Goal: Information Seeking & Learning: Learn about a topic

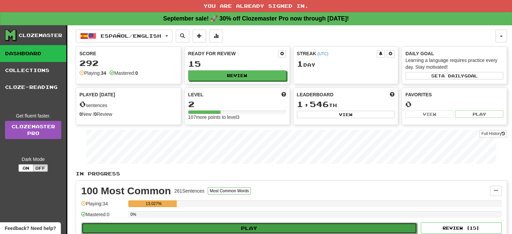
click at [241, 227] on button "Play" at bounding box center [248, 227] width 335 height 11
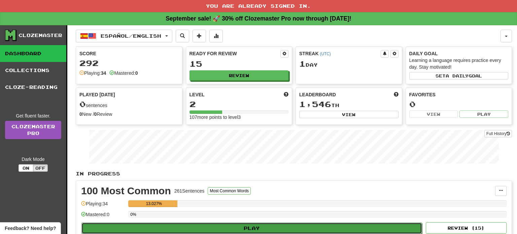
select select "**"
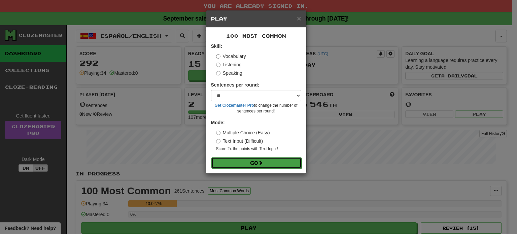
click at [263, 159] on button "Go" at bounding box center [256, 162] width 90 height 11
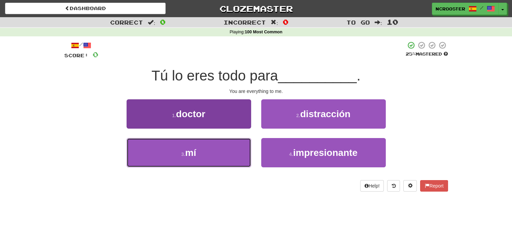
click at [158, 142] on button "3 . mí" at bounding box center [189, 152] width 124 height 29
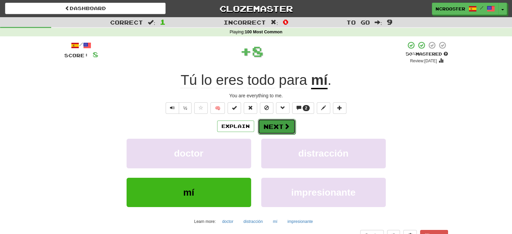
click at [276, 126] on button "Next" at bounding box center [277, 126] width 38 height 15
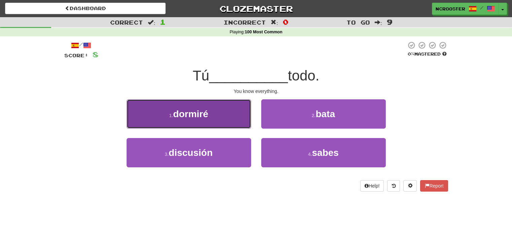
click at [212, 113] on button "1 . dormiré" at bounding box center [189, 113] width 124 height 29
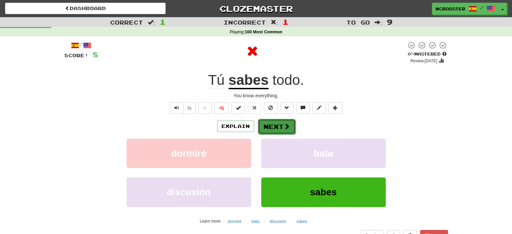
click at [274, 126] on button "Next" at bounding box center [277, 126] width 38 height 15
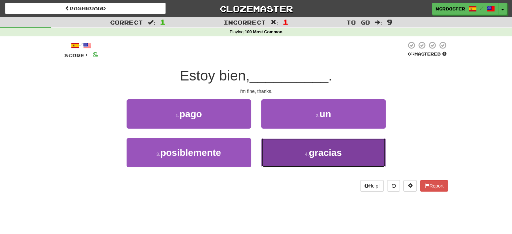
click at [364, 147] on button "4 . gracias" at bounding box center [323, 152] width 124 height 29
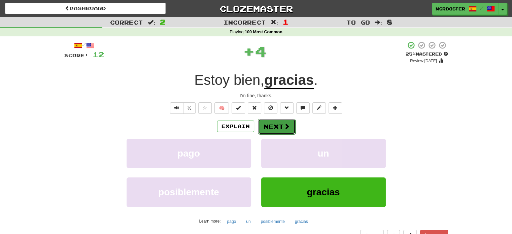
click at [284, 124] on span at bounding box center [287, 126] width 6 height 6
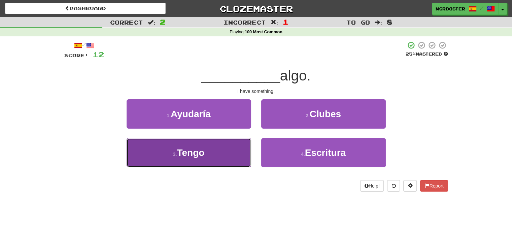
click at [214, 155] on button "3 . Tengo" at bounding box center [189, 152] width 124 height 29
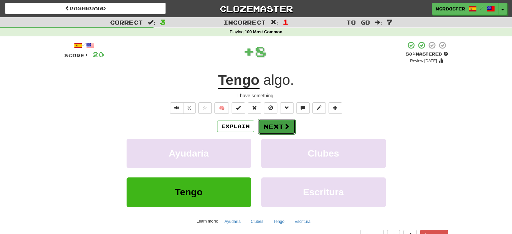
click at [278, 128] on button "Next" at bounding box center [277, 126] width 38 height 15
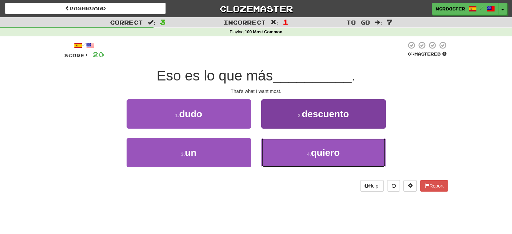
click at [321, 148] on span "quiero" at bounding box center [325, 152] width 29 height 10
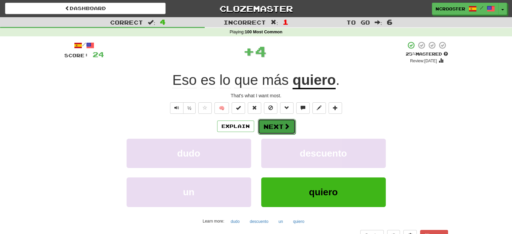
click at [286, 128] on span at bounding box center [287, 126] width 6 height 6
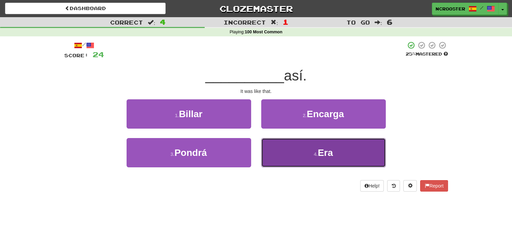
click at [325, 156] on span "Era" at bounding box center [325, 152] width 15 height 10
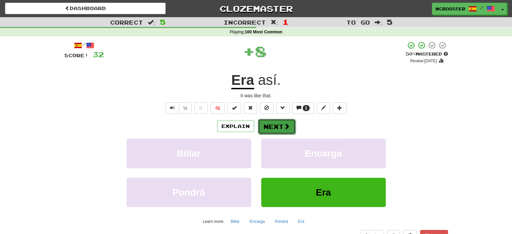
click at [275, 126] on button "Next" at bounding box center [277, 126] width 38 height 15
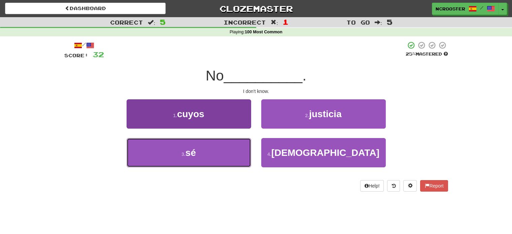
click at [198, 156] on button "3 . sé" at bounding box center [189, 152] width 124 height 29
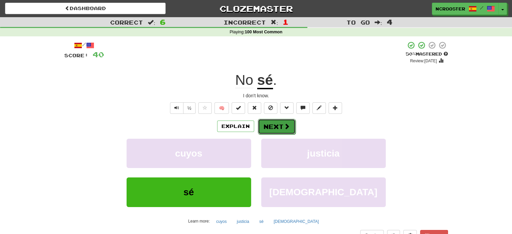
click at [266, 130] on button "Next" at bounding box center [277, 126] width 38 height 15
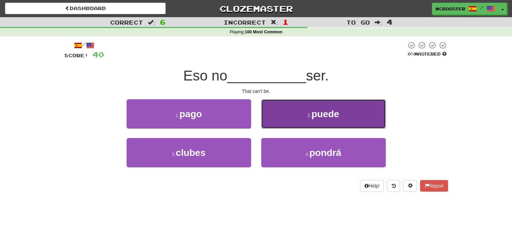
click at [308, 113] on small "2 ." at bounding box center [309, 115] width 4 height 5
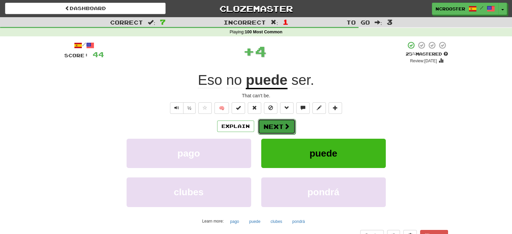
click at [266, 129] on button "Next" at bounding box center [277, 126] width 38 height 15
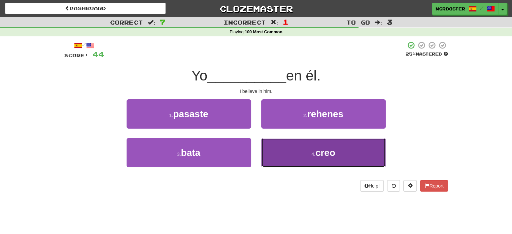
click at [332, 153] on span "creo" at bounding box center [325, 152] width 20 height 10
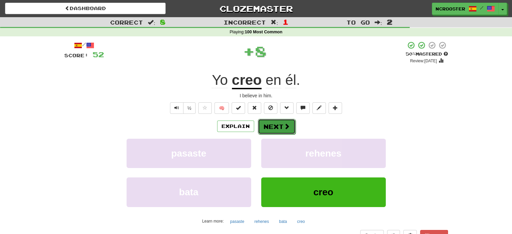
click at [280, 128] on button "Next" at bounding box center [277, 126] width 38 height 15
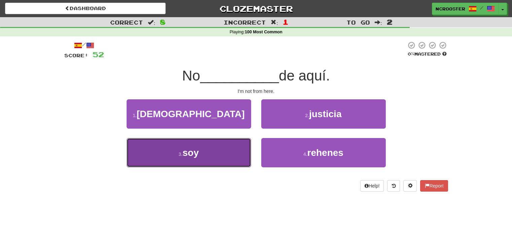
click at [189, 154] on span "soy" at bounding box center [190, 152] width 16 height 10
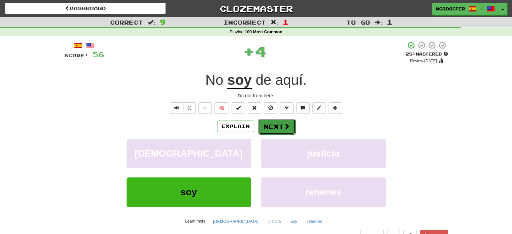
click at [284, 123] on span at bounding box center [287, 126] width 6 height 6
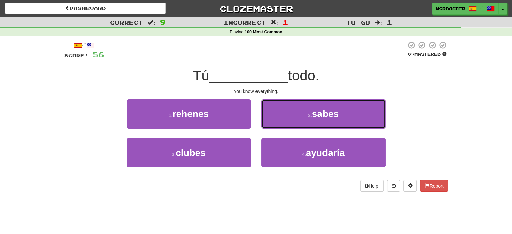
click at [325, 113] on span "sabes" at bounding box center [325, 114] width 27 height 10
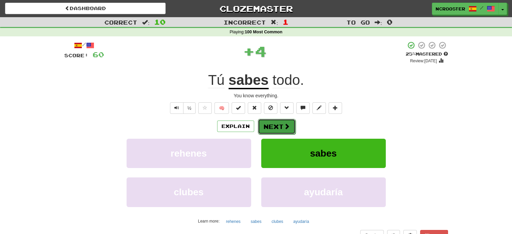
click at [287, 126] on span at bounding box center [287, 126] width 6 height 6
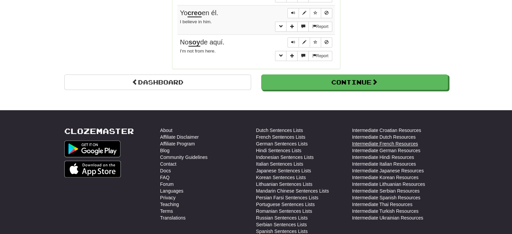
scroll to position [639, 0]
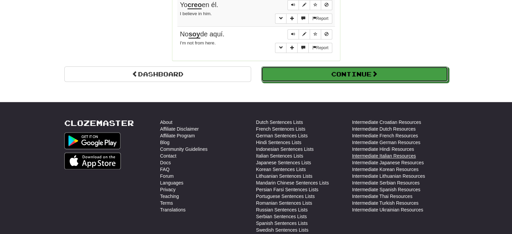
click at [376, 71] on span at bounding box center [374, 74] width 6 height 6
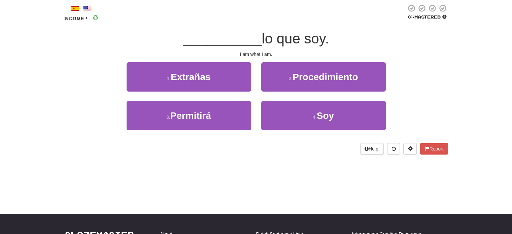
scroll to position [0, 0]
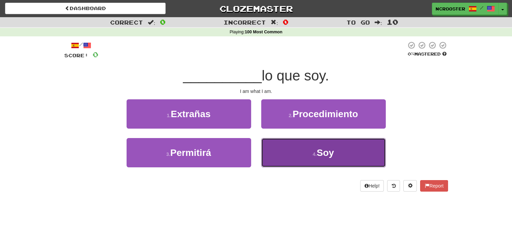
click at [342, 154] on button "4 . Soy" at bounding box center [323, 152] width 124 height 29
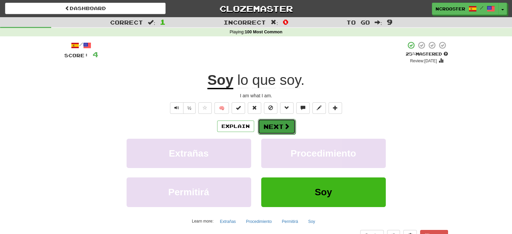
click at [276, 125] on button "Next" at bounding box center [277, 126] width 38 height 15
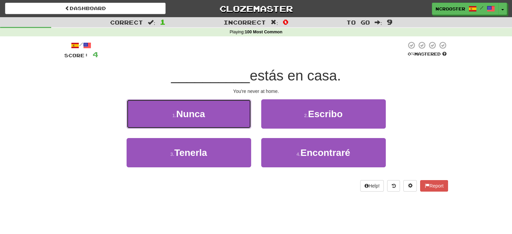
click at [208, 115] on button "1 . [GEOGRAPHIC_DATA]" at bounding box center [189, 113] width 124 height 29
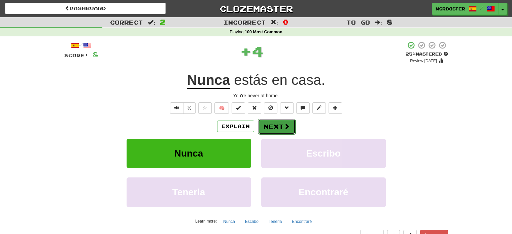
click at [269, 130] on button "Next" at bounding box center [277, 126] width 38 height 15
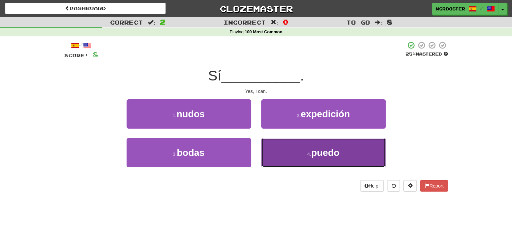
click at [340, 150] on button "4 . [GEOGRAPHIC_DATA]" at bounding box center [323, 152] width 124 height 29
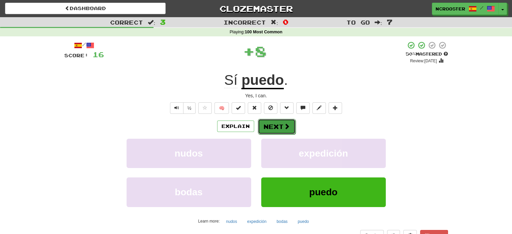
click at [286, 122] on button "Next" at bounding box center [277, 126] width 38 height 15
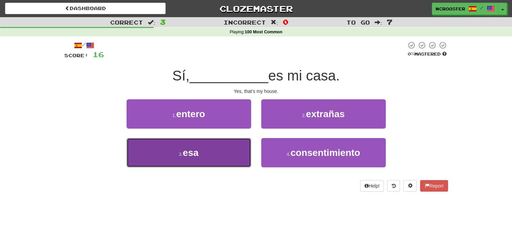
click at [187, 153] on span "esa" at bounding box center [191, 152] width 16 height 10
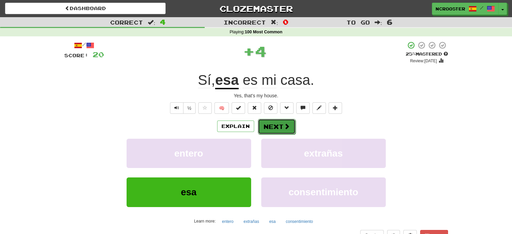
click at [276, 127] on button "Next" at bounding box center [277, 126] width 38 height 15
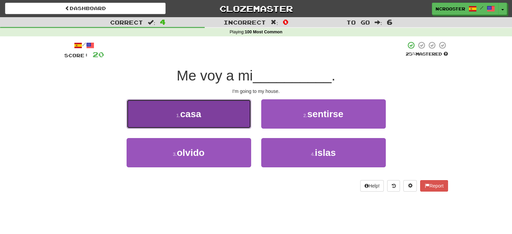
click at [183, 106] on button "1 . casa" at bounding box center [189, 113] width 124 height 29
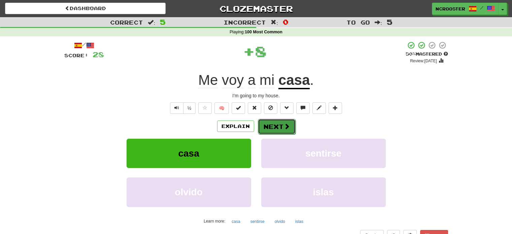
click at [272, 123] on button "Next" at bounding box center [277, 126] width 38 height 15
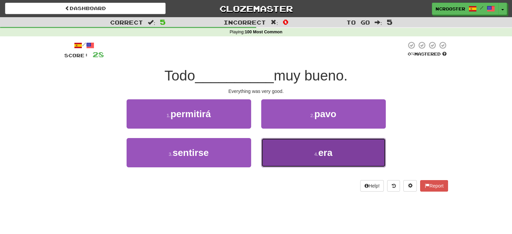
click at [328, 161] on button "4 . era" at bounding box center [323, 152] width 124 height 29
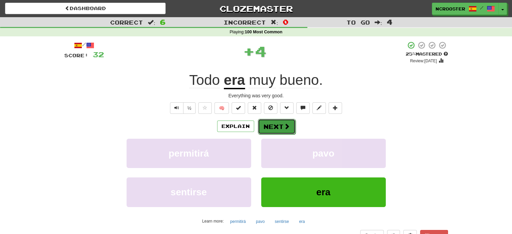
click at [286, 125] on span at bounding box center [287, 126] width 6 height 6
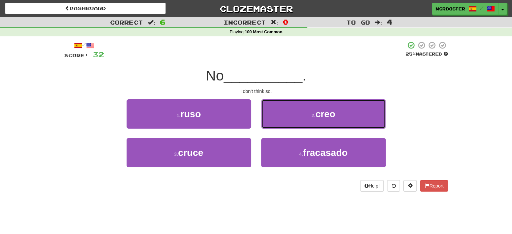
click at [310, 116] on button "2 . creo" at bounding box center [323, 113] width 124 height 29
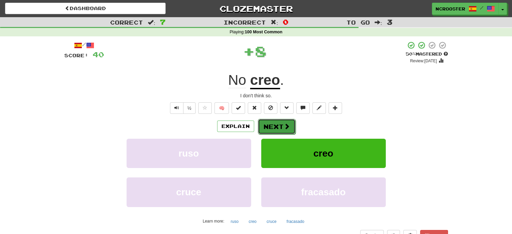
click at [284, 124] on span at bounding box center [287, 126] width 6 height 6
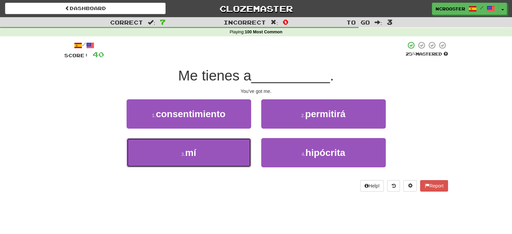
drag, startPoint x: 203, startPoint y: 152, endPoint x: 259, endPoint y: 173, distance: 59.4
click at [202, 152] on button "3 . mí" at bounding box center [189, 152] width 124 height 29
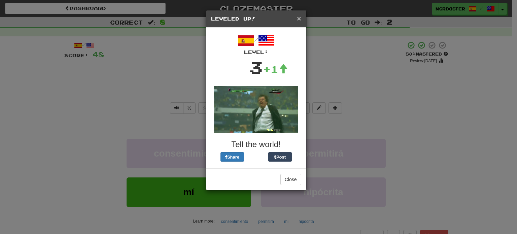
click at [300, 17] on span "×" at bounding box center [299, 18] width 4 height 8
